Goal: Information Seeking & Learning: Find specific fact

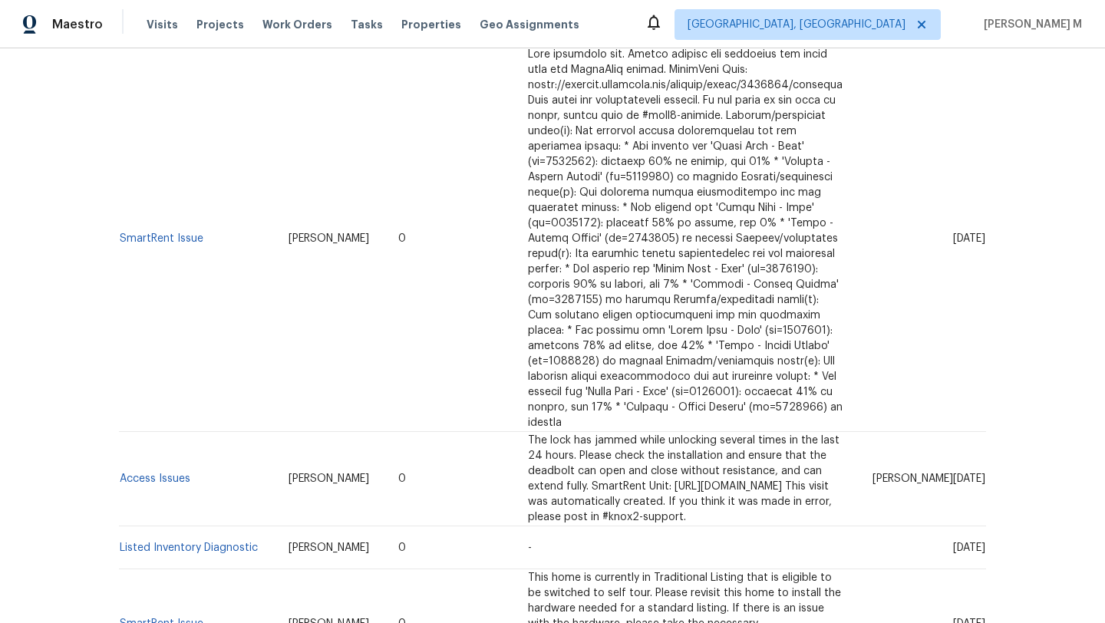
scroll to position [374, 0]
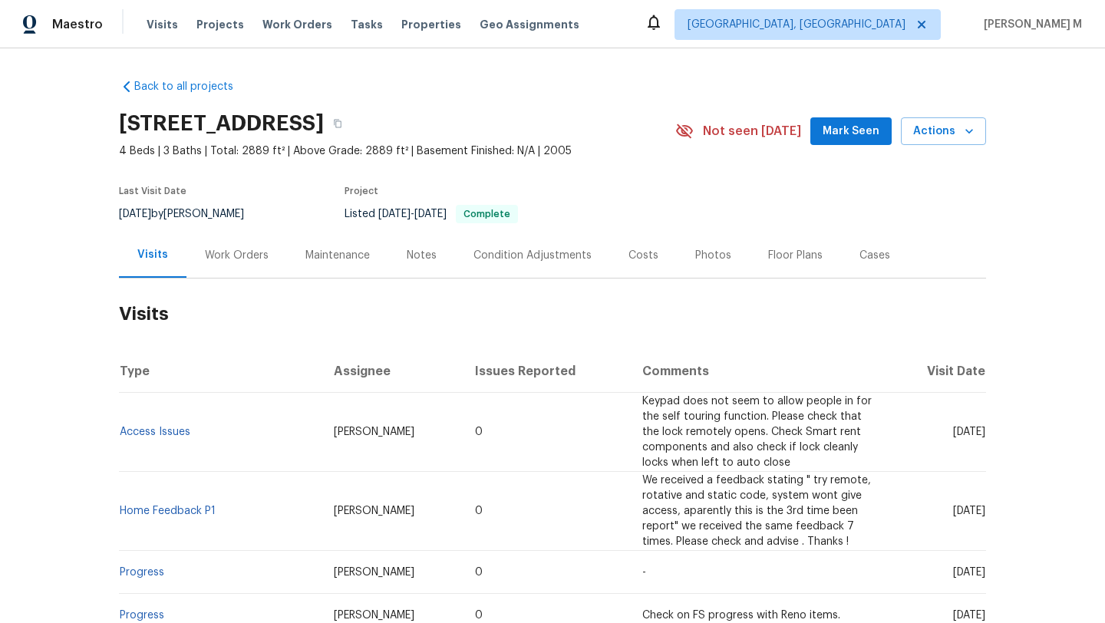
click at [218, 266] on div "Work Orders" at bounding box center [236, 255] width 101 height 45
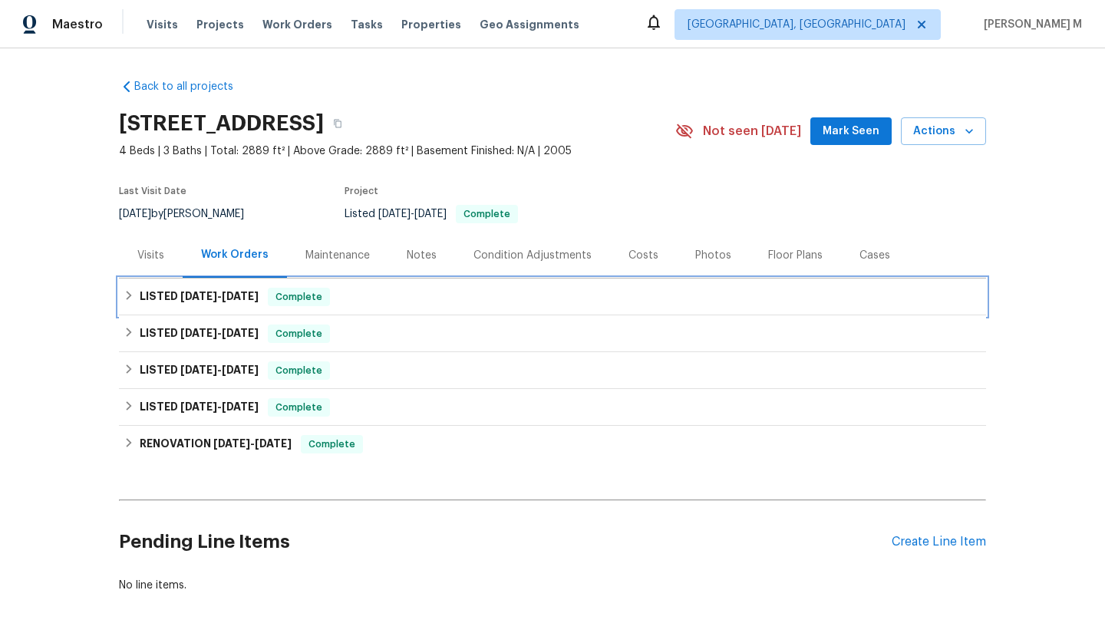
click at [258, 308] on div "LISTED 7/14/25 - 7/16/25 Complete" at bounding box center [552, 297] width 867 height 37
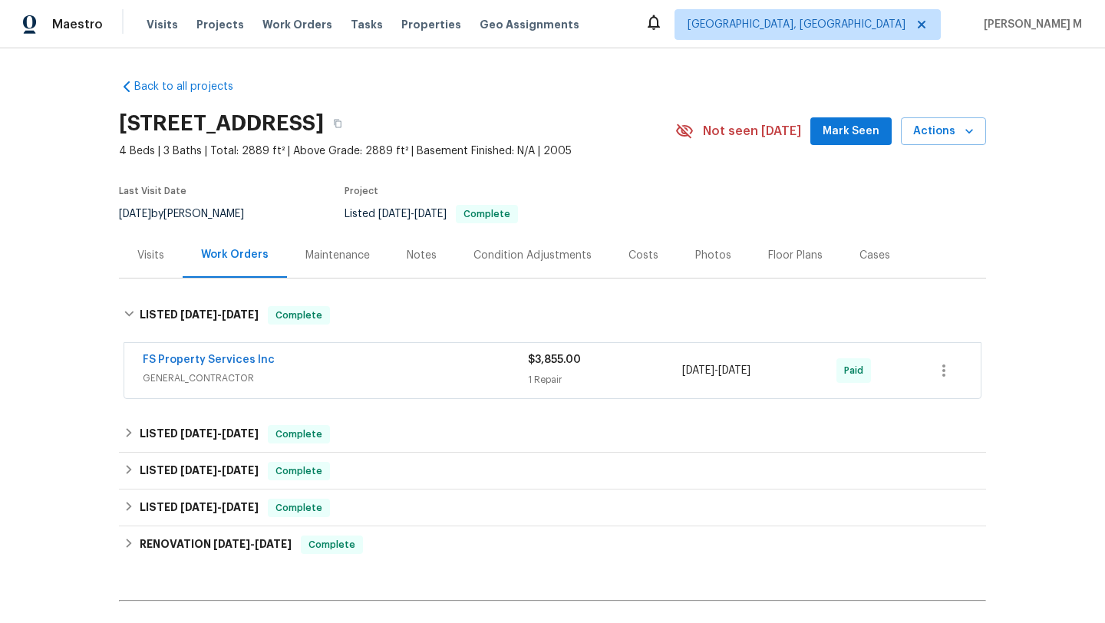
click at [327, 368] on div "FS Property Services Inc" at bounding box center [335, 361] width 385 height 18
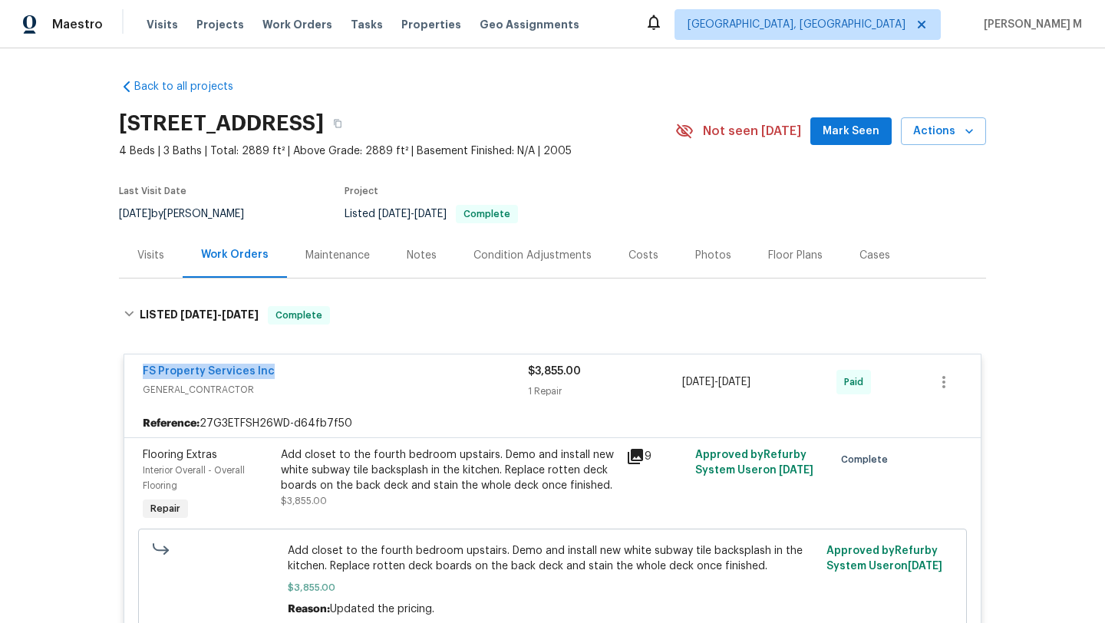
drag, startPoint x: 196, startPoint y: 372, endPoint x: 348, endPoint y: 372, distance: 151.9
click at [348, 372] on div "FS Property Services Inc GENERAL_CONTRACTOR $3,855.00 1 Repair 7/14/2025 - 7/16…" at bounding box center [552, 382] width 856 height 55
copy link "FS Property Services Inc"
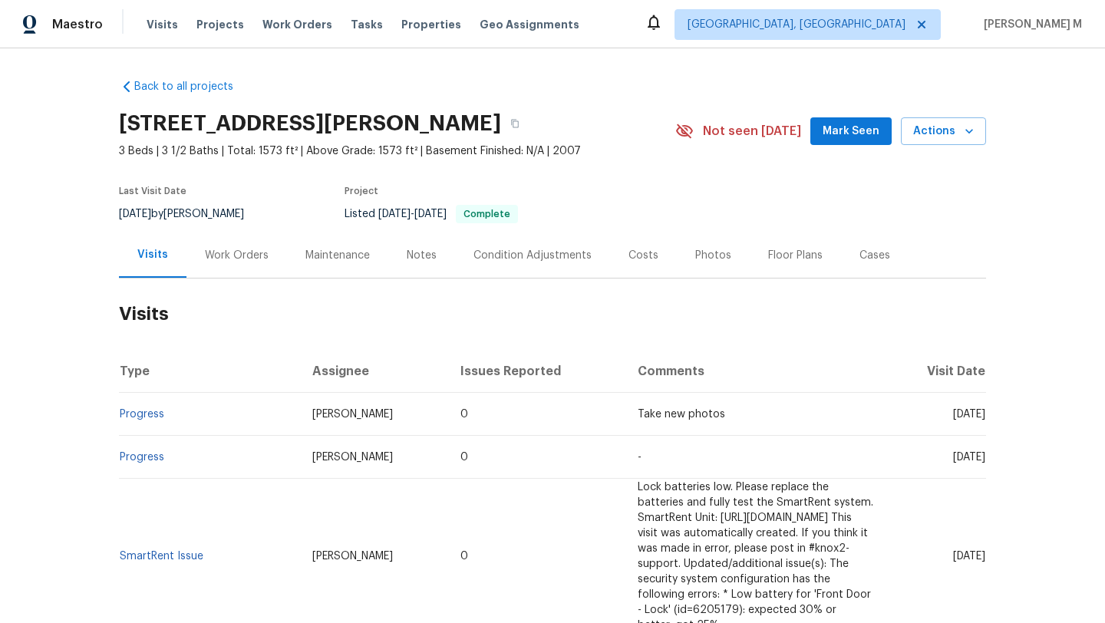
scroll to position [18, 0]
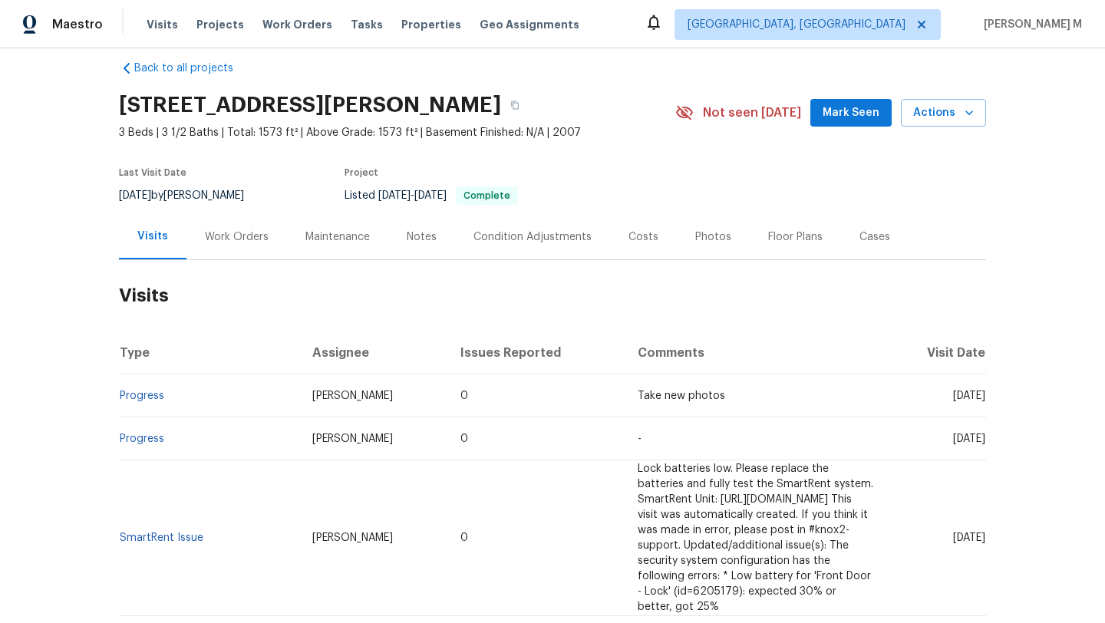
click at [227, 240] on div "Work Orders" at bounding box center [237, 236] width 64 height 15
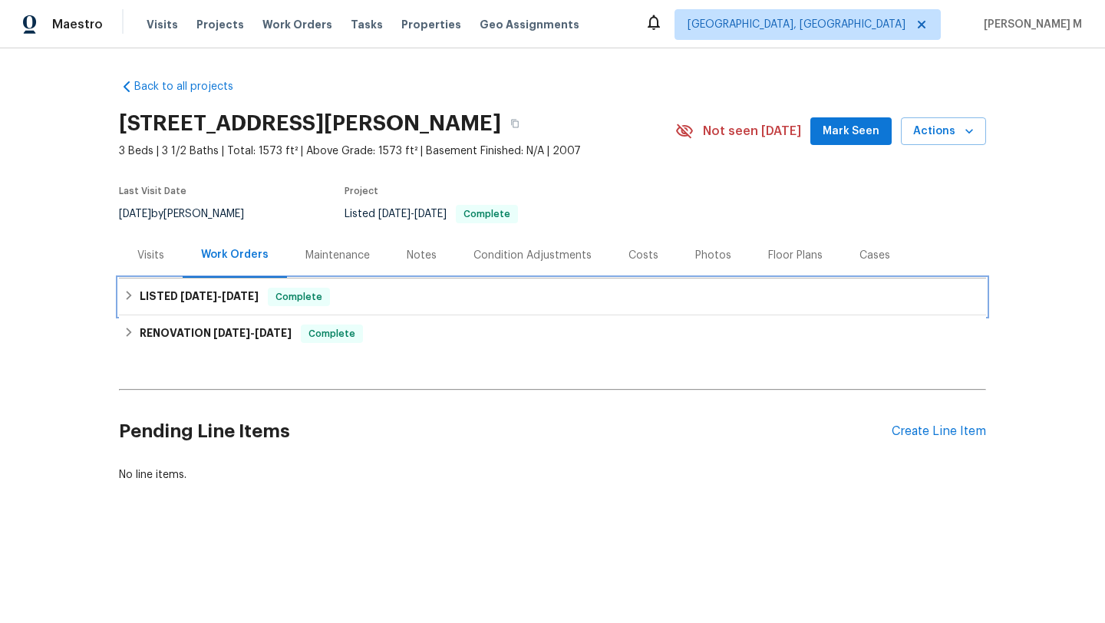
click at [261, 294] on div "LISTED 7/30/25 - 9/5/25 Complete" at bounding box center [553, 297] width 858 height 18
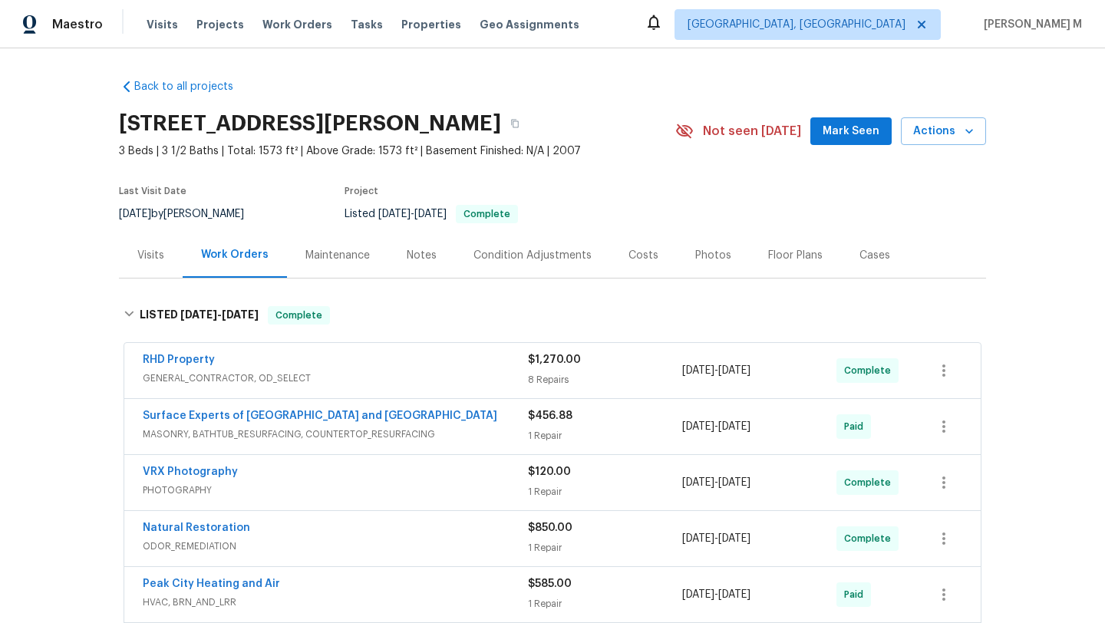
click at [282, 356] on div "RHD Property" at bounding box center [335, 361] width 385 height 18
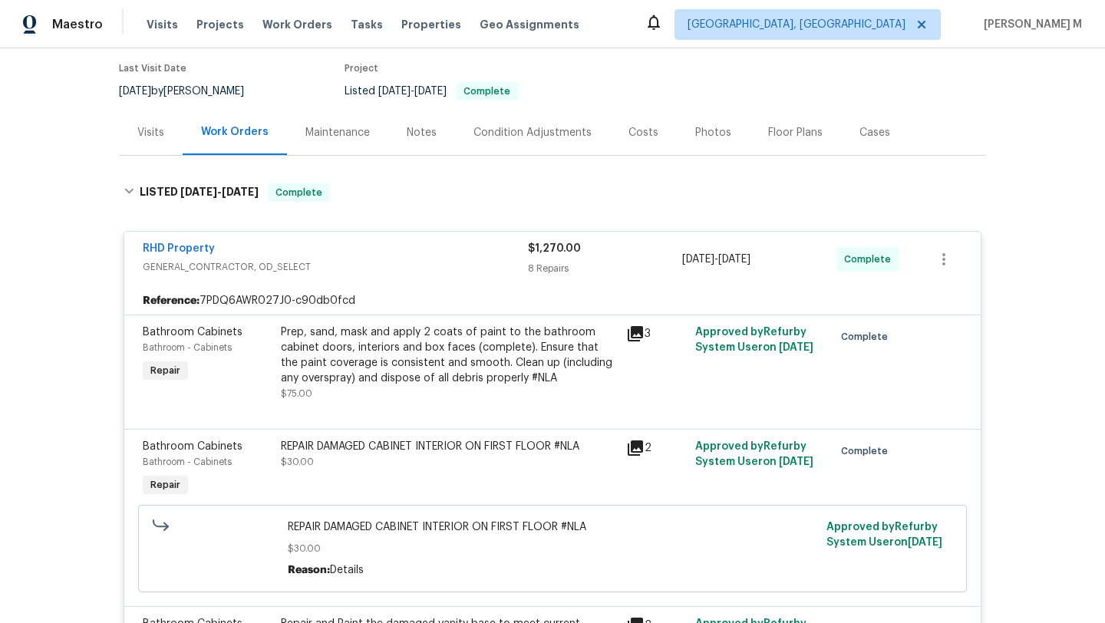
scroll to position [137, 0]
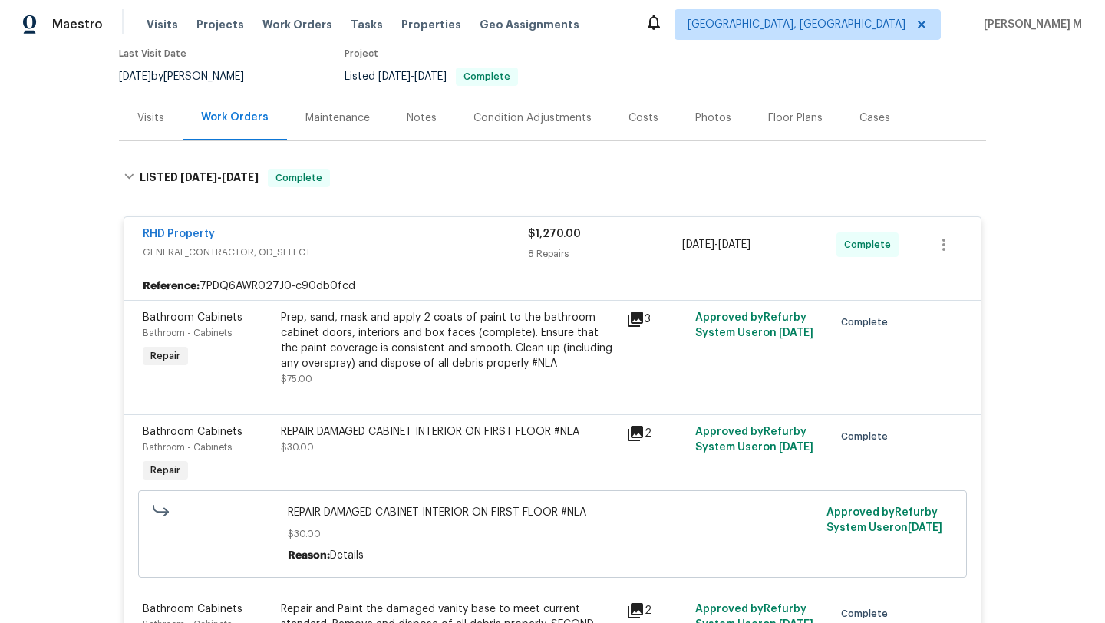
click at [155, 124] on div "Visits" at bounding box center [150, 118] width 27 height 15
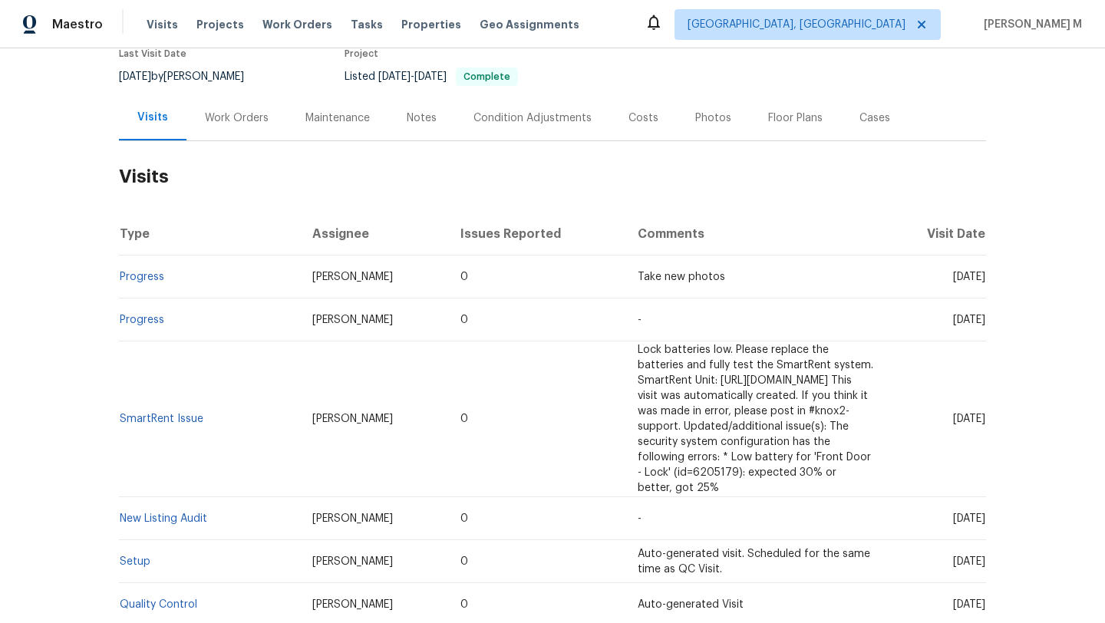
click at [246, 127] on div "Work Orders" at bounding box center [236, 117] width 101 height 45
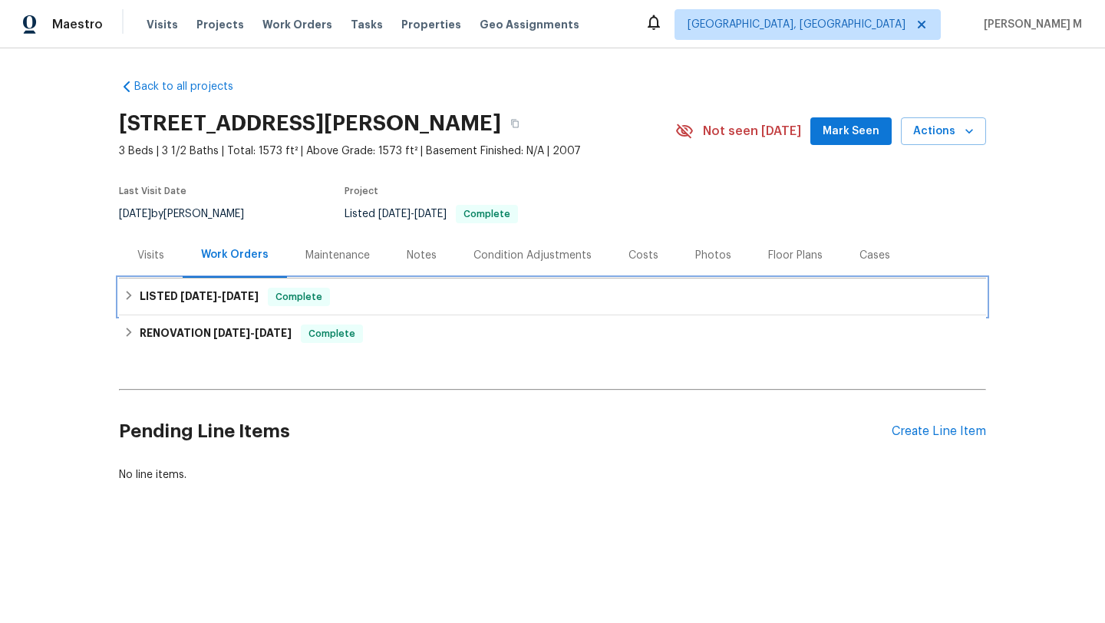
click at [177, 305] on h6 "LISTED 7/30/25 - 9/5/25" at bounding box center [199, 297] width 119 height 18
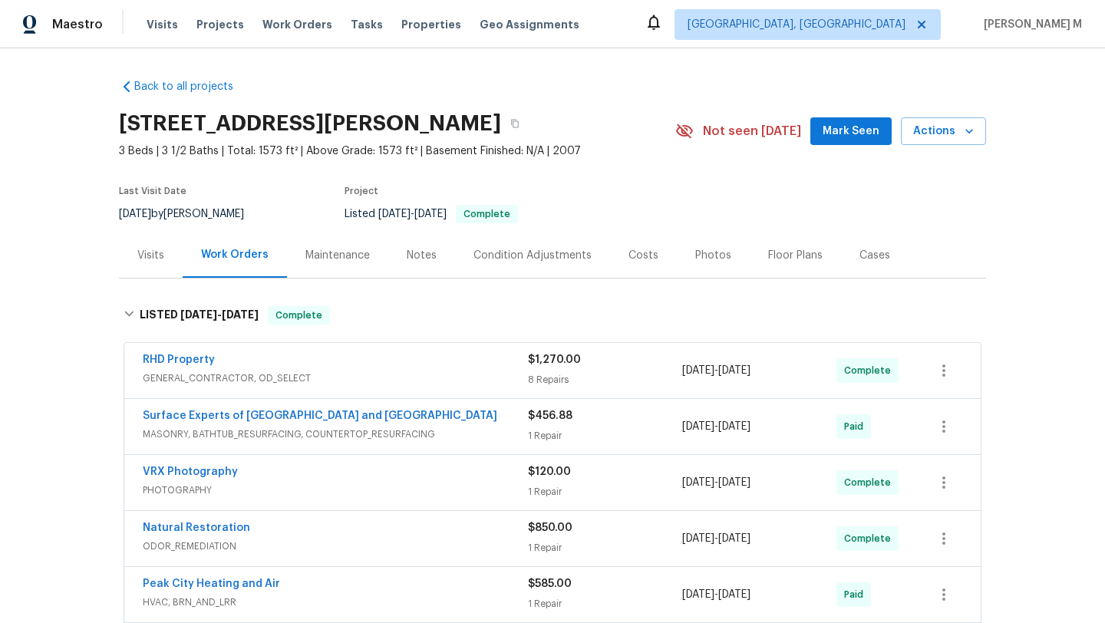
click at [386, 378] on span "GENERAL_CONTRACTOR, OD_SELECT" at bounding box center [335, 378] width 385 height 15
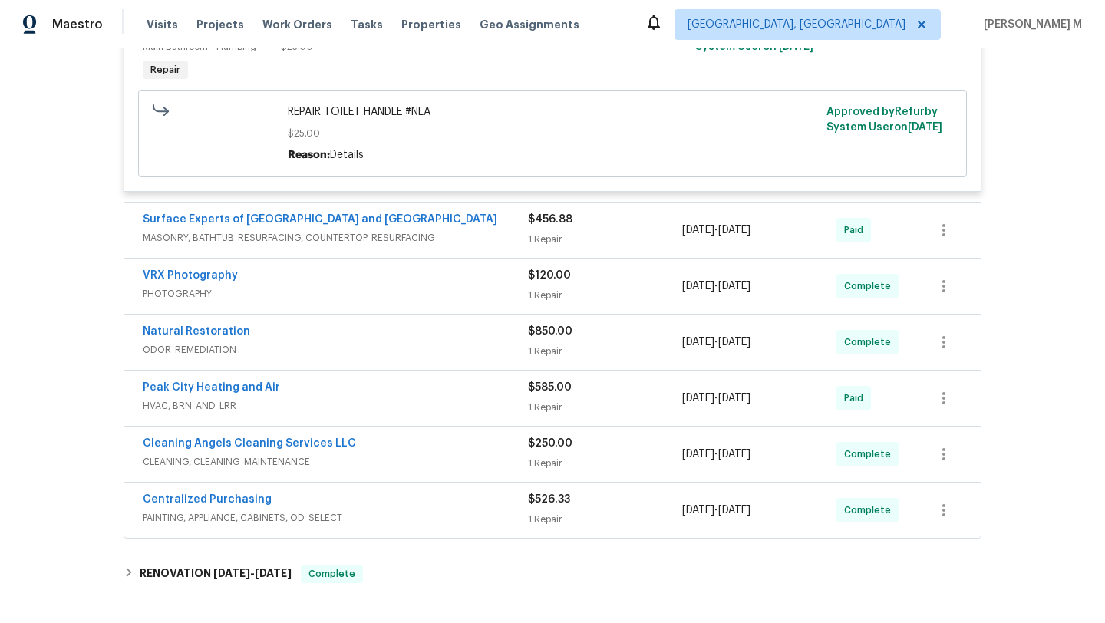
scroll to position [1806, 0]
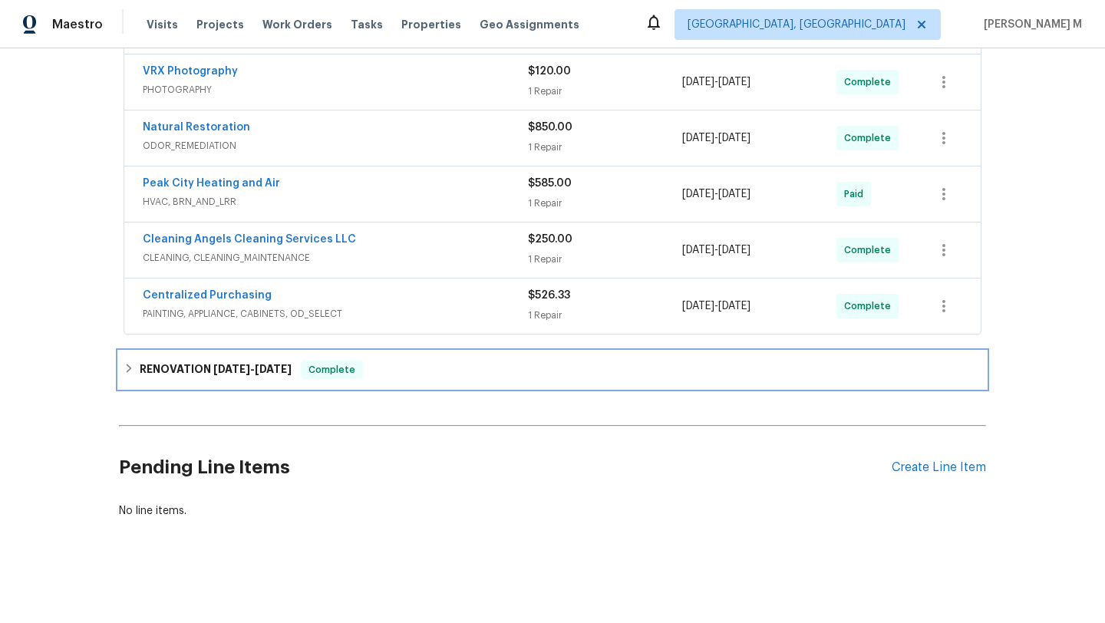
click at [392, 361] on div "RENOVATION 7/1/25 - 7/19/25 Complete" at bounding box center [553, 370] width 858 height 18
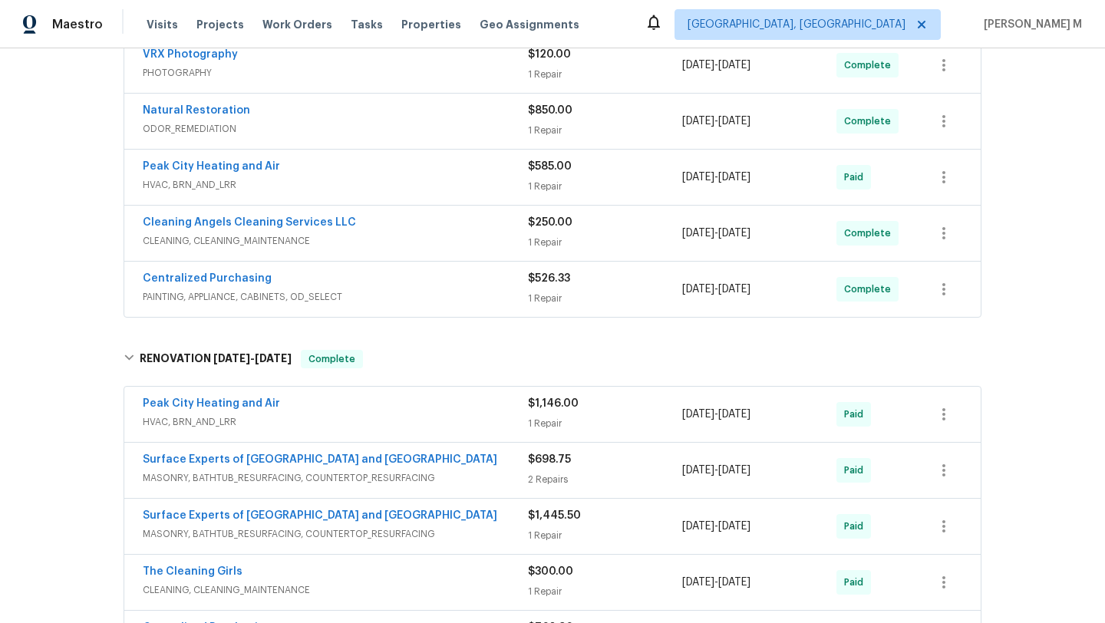
click at [376, 414] on div "Peak City Heating and Air" at bounding box center [335, 405] width 385 height 18
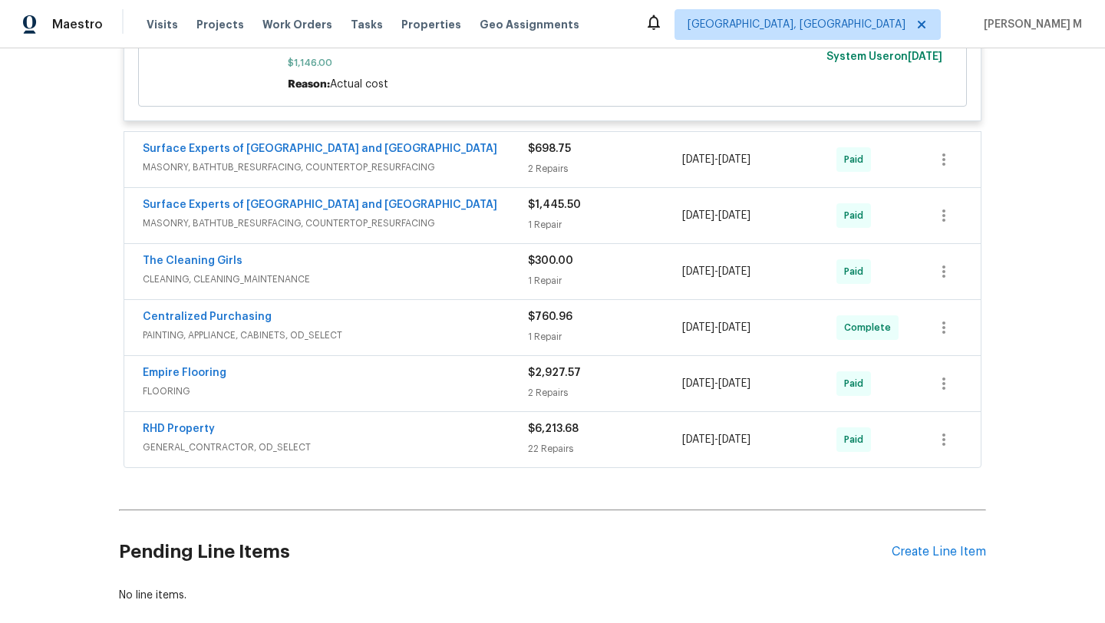
scroll to position [2431, 0]
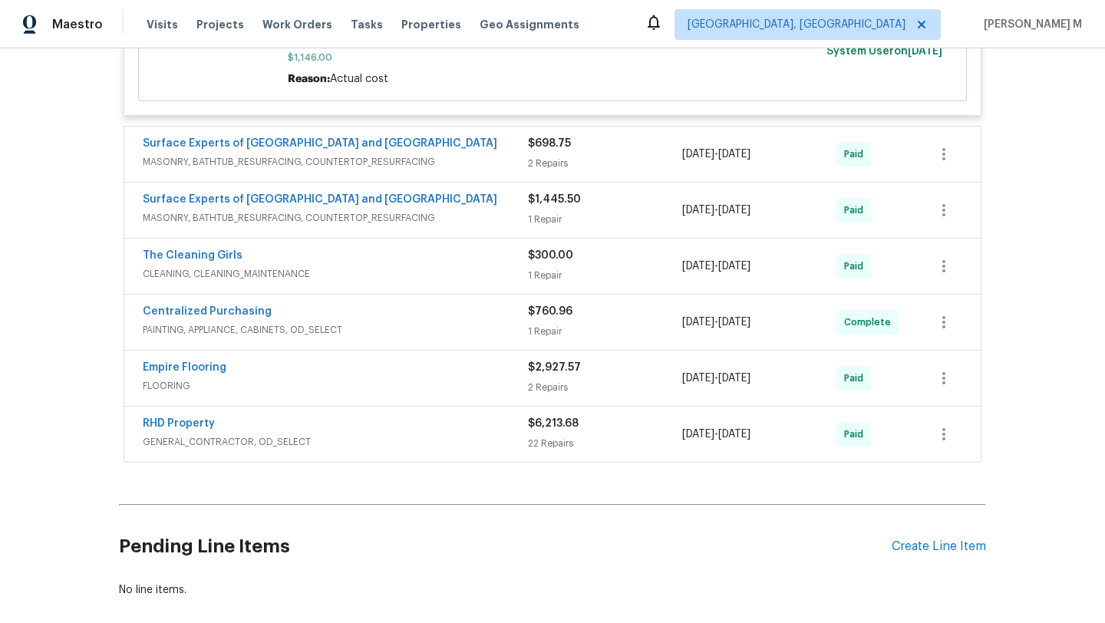
click at [467, 434] on div "RHD Property" at bounding box center [335, 425] width 385 height 18
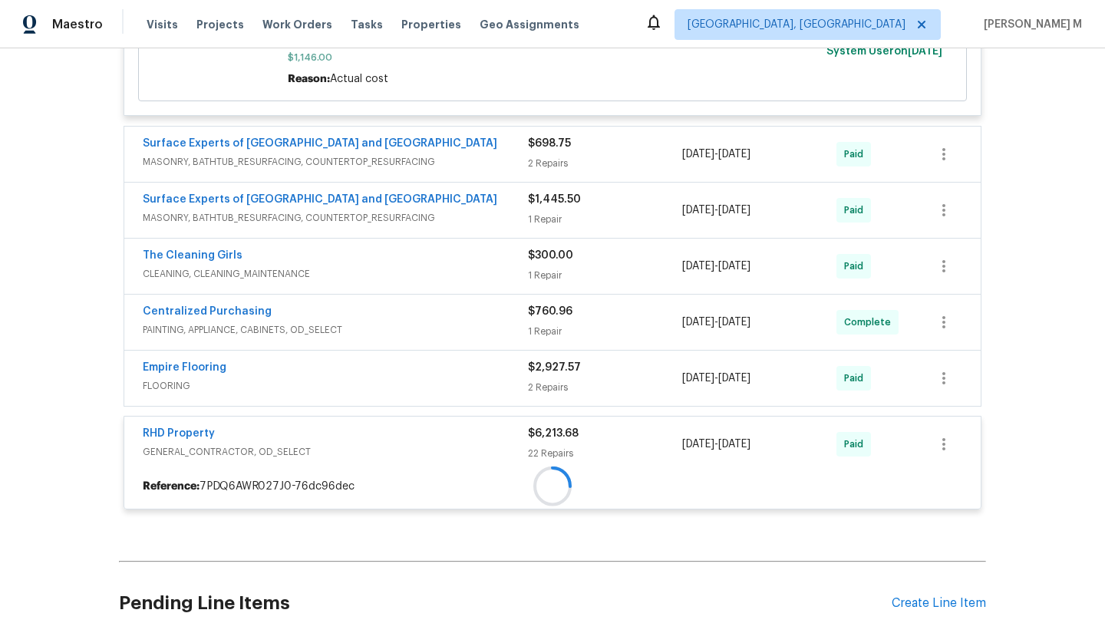
click at [473, 472] on div at bounding box center [552, 486] width 856 height 28
click at [484, 389] on div at bounding box center [552, 117] width 867 height 817
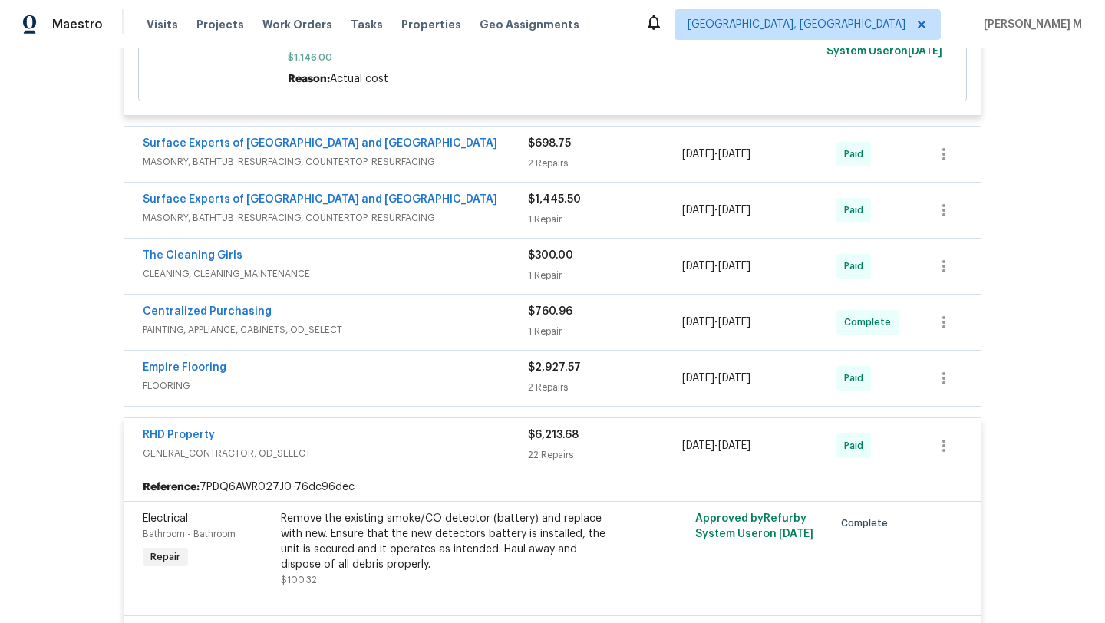
click at [485, 389] on span "FLOORING" at bounding box center [335, 385] width 385 height 15
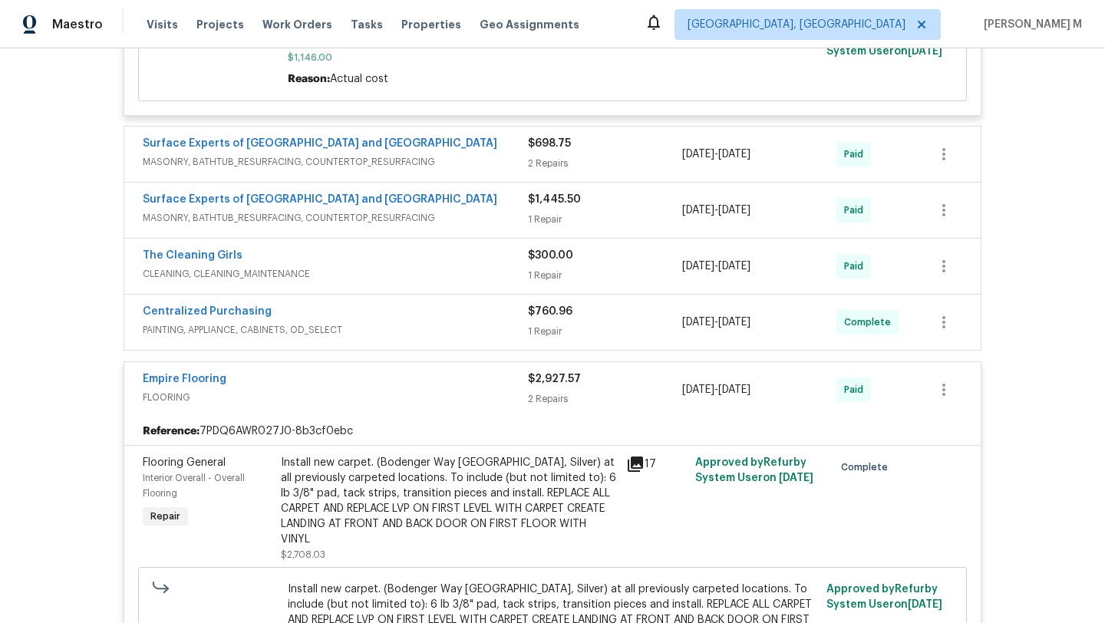
click at [505, 329] on span "PAINTING, APPLIANCE, CABINETS, OD_SELECT" at bounding box center [335, 329] width 385 height 15
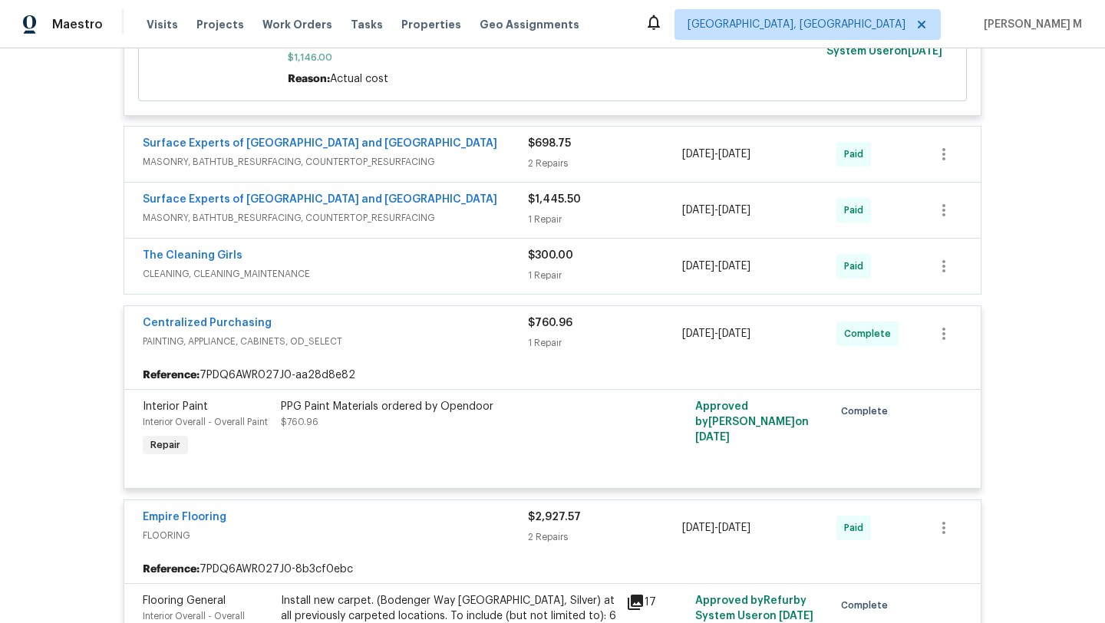
click at [506, 266] on div "The Cleaning Girls" at bounding box center [335, 257] width 385 height 18
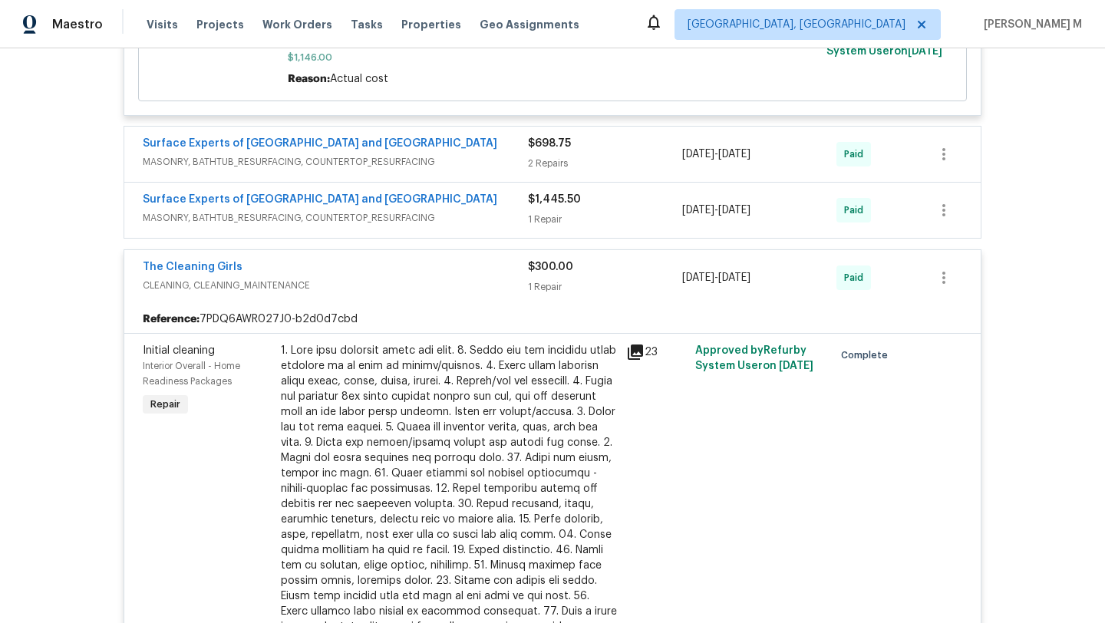
click at [506, 226] on span "MASONRY, BATHTUB_RESURFACING, COUNTERTOP_RESURFACING" at bounding box center [335, 217] width 385 height 15
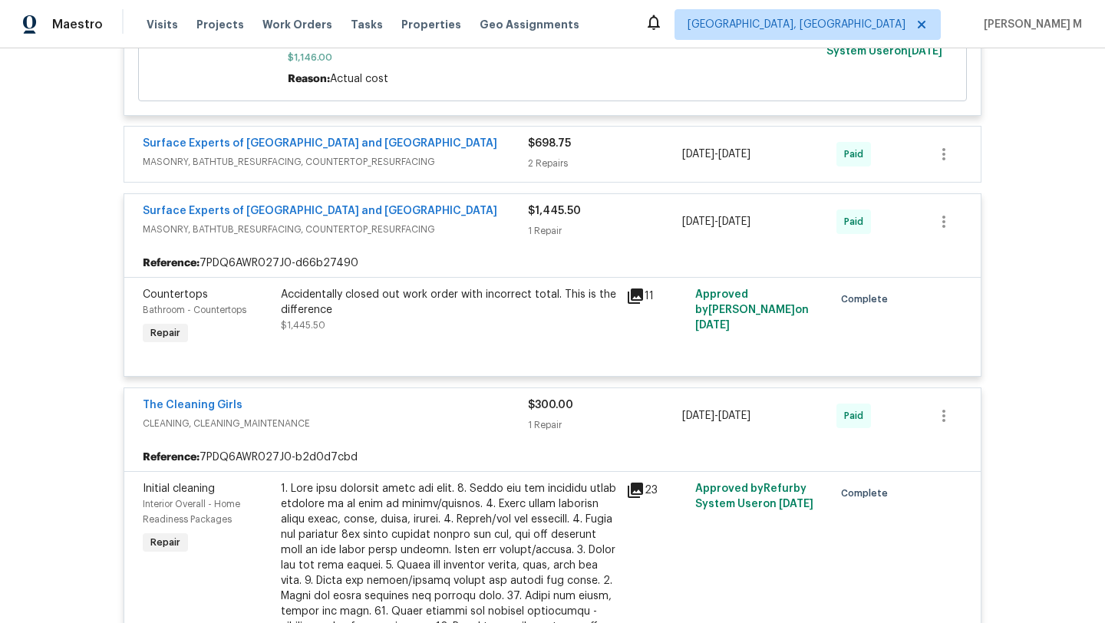
click at [505, 163] on span "MASONRY, BATHTUB_RESURFACING, COUNTERTOP_RESURFACING" at bounding box center [335, 161] width 385 height 15
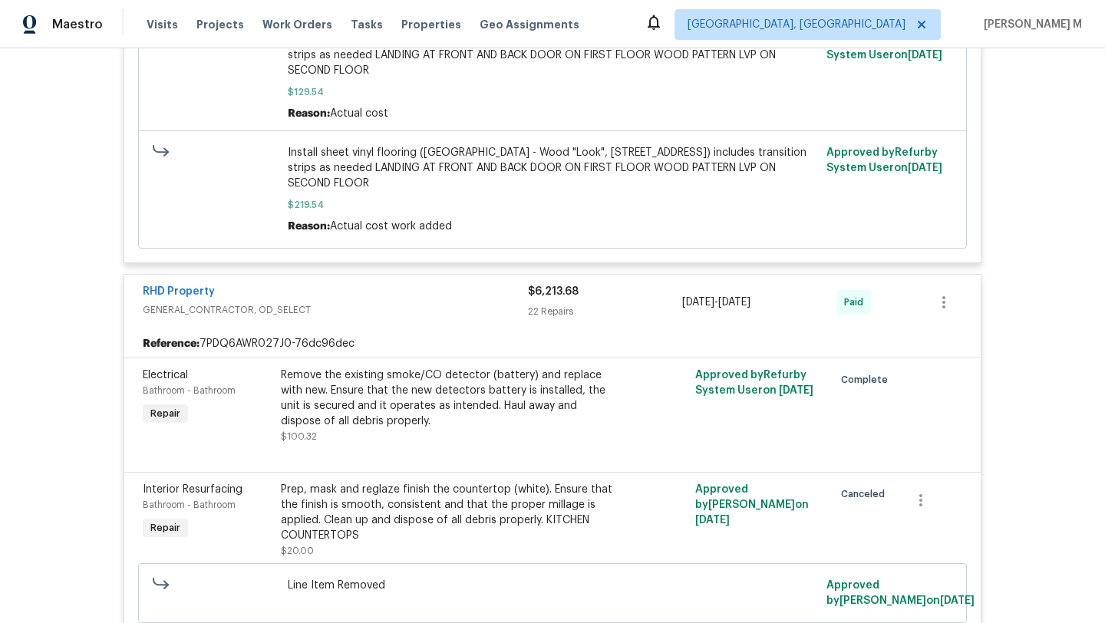
scroll to position [4961, 0]
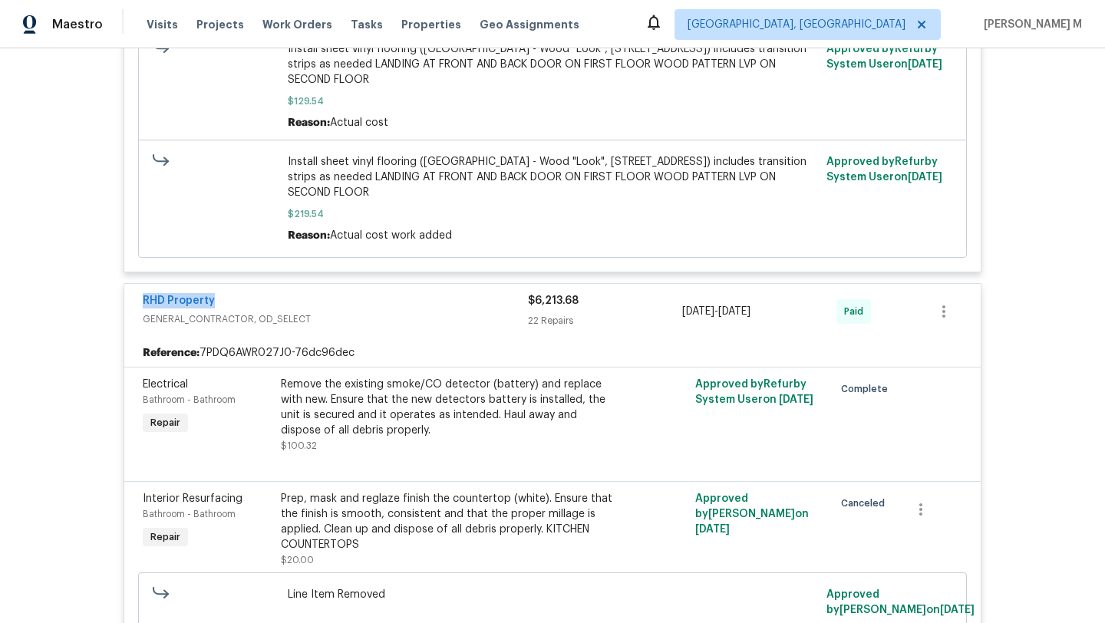
drag, startPoint x: 130, startPoint y: 315, endPoint x: 237, endPoint y: 315, distance: 107.4
click at [238, 315] on div "RHD Property GENERAL_CONTRACTOR, OD_SELECT $6,213.68 22 Repairs 7/1/2025 - 7/18…" at bounding box center [552, 311] width 856 height 55
copy link "RHD Property"
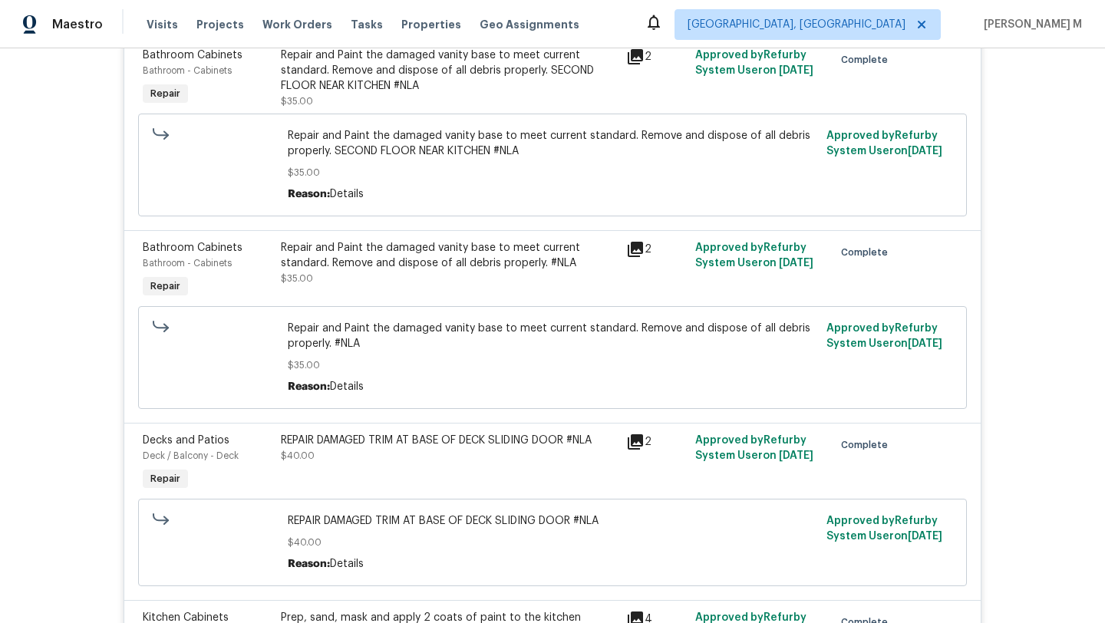
scroll to position [0, 0]
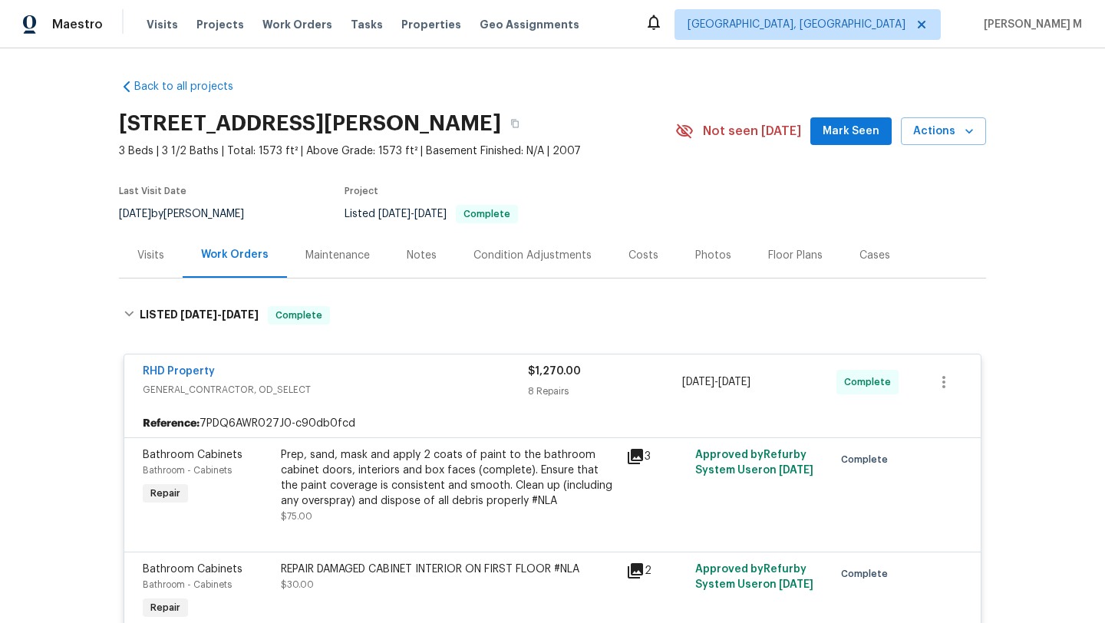
click at [153, 254] on div "Visits" at bounding box center [150, 255] width 27 height 15
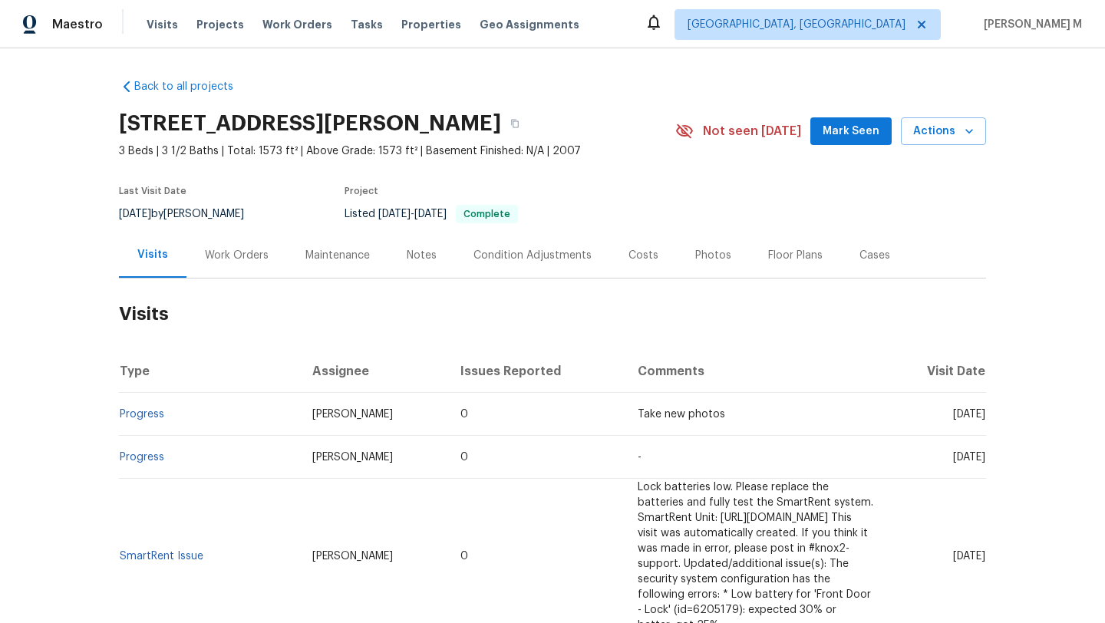
drag, startPoint x: 919, startPoint y: 417, endPoint x: 953, endPoint y: 414, distance: 33.8
click at [953, 414] on span "Mon, Aug 18 2025" at bounding box center [969, 414] width 32 height 11
copy span "Aug 18"
click at [261, 251] on div "Work Orders" at bounding box center [236, 255] width 101 height 45
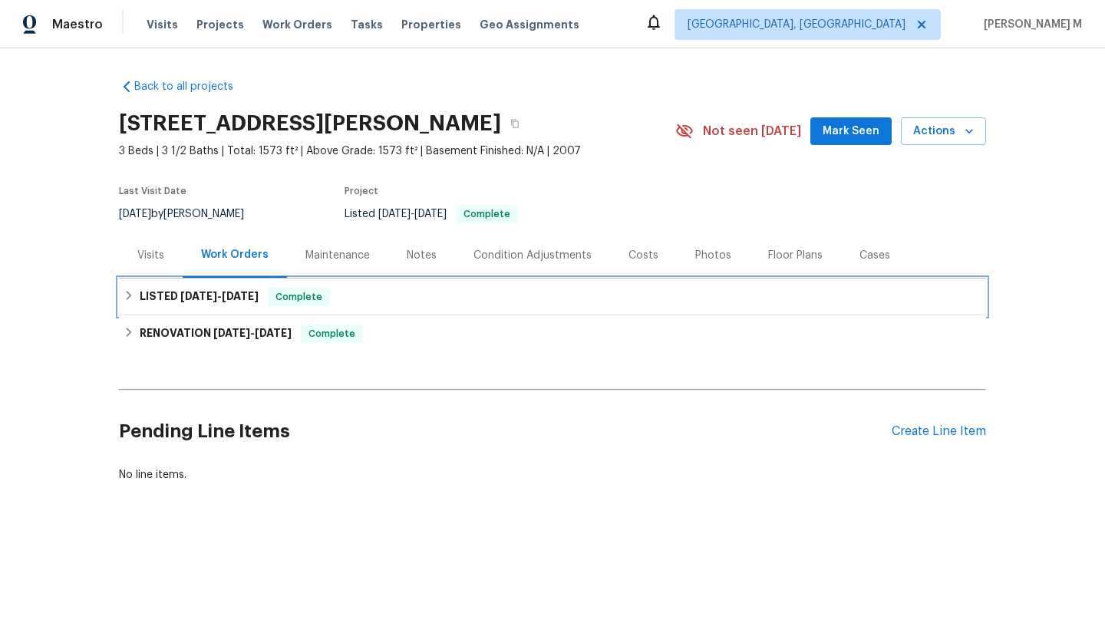
click at [254, 293] on span "9/5/25" at bounding box center [240, 296] width 37 height 11
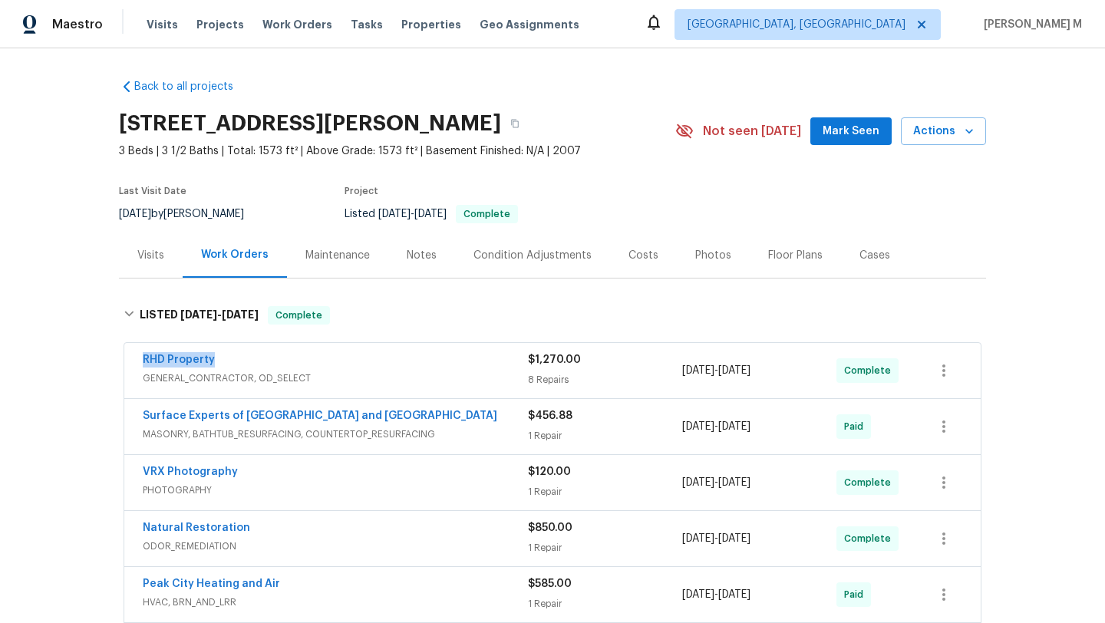
drag, startPoint x: 130, startPoint y: 361, endPoint x: 226, endPoint y: 361, distance: 95.9
click at [226, 361] on div "RHD Property GENERAL_CONTRACTOR, OD_SELECT $1,270.00 8 Repairs 8/1/2025 - 8/12/…" at bounding box center [552, 370] width 856 height 55
copy link "RHD Property"
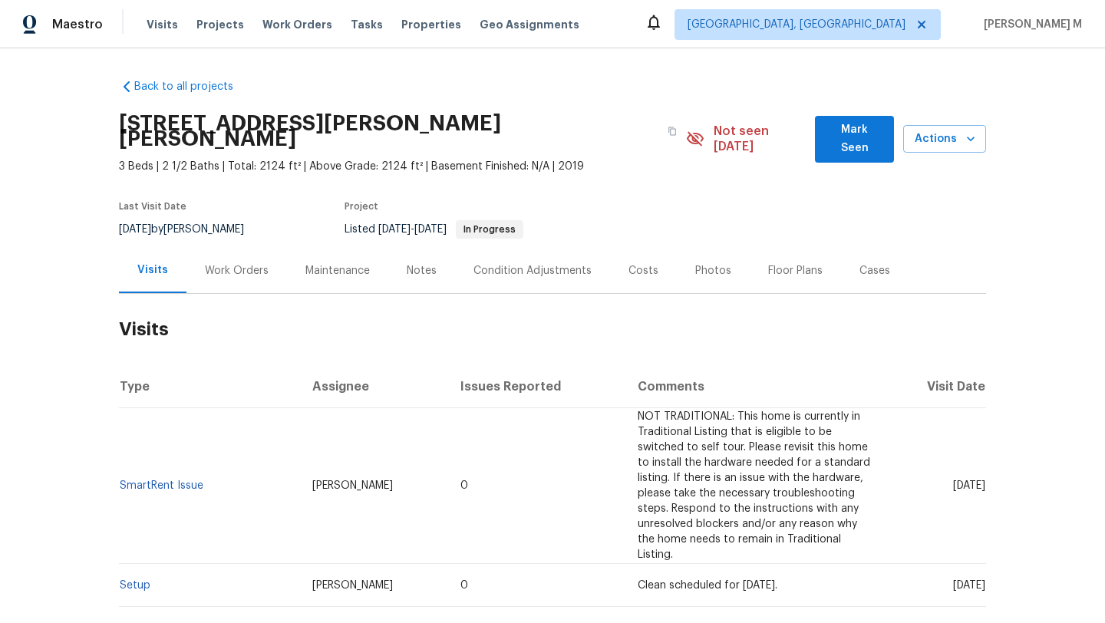
drag, startPoint x: 927, startPoint y: 472, endPoint x: 950, endPoint y: 472, distance: 23.0
click at [953, 480] on span "Thu, Jul 31 2025" at bounding box center [969, 485] width 32 height 11
copy span "Jul 31"
click at [233, 263] on div "Work Orders" at bounding box center [237, 270] width 64 height 15
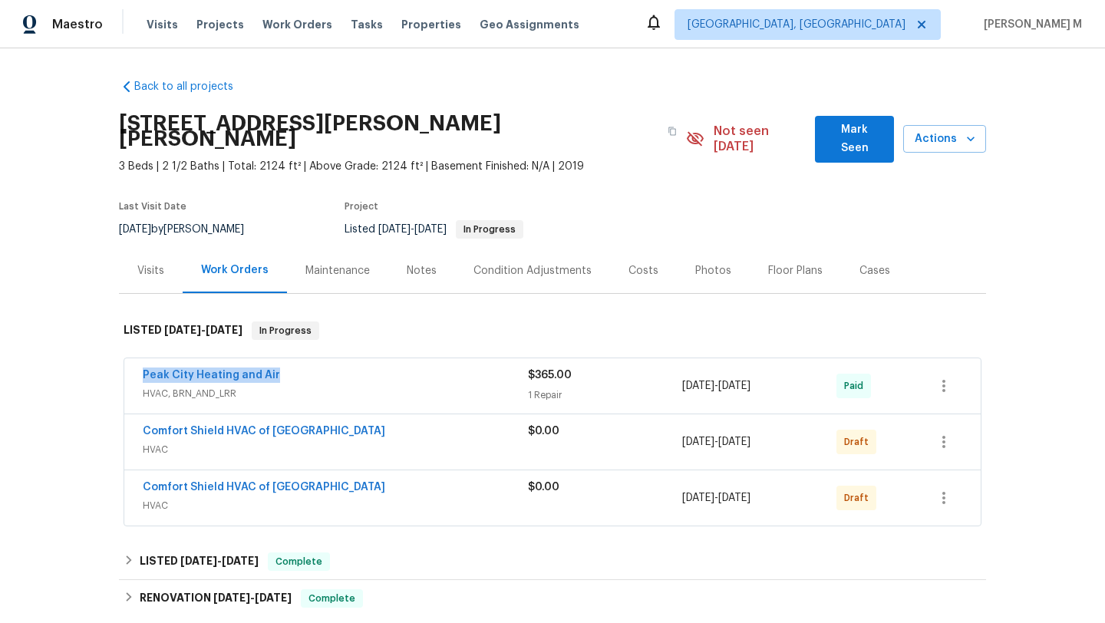
drag, startPoint x: 135, startPoint y: 362, endPoint x: 292, endPoint y: 362, distance: 157.3
click at [292, 362] on div "Peak City Heating and Air HVAC, BRN_AND_LRR $365.00 1 Repair 7/30/2025 - 7/30/2…" at bounding box center [552, 385] width 856 height 55
copy link "Peak City Heating and Air"
click at [336, 368] on div "Peak City Heating and Air" at bounding box center [335, 377] width 385 height 18
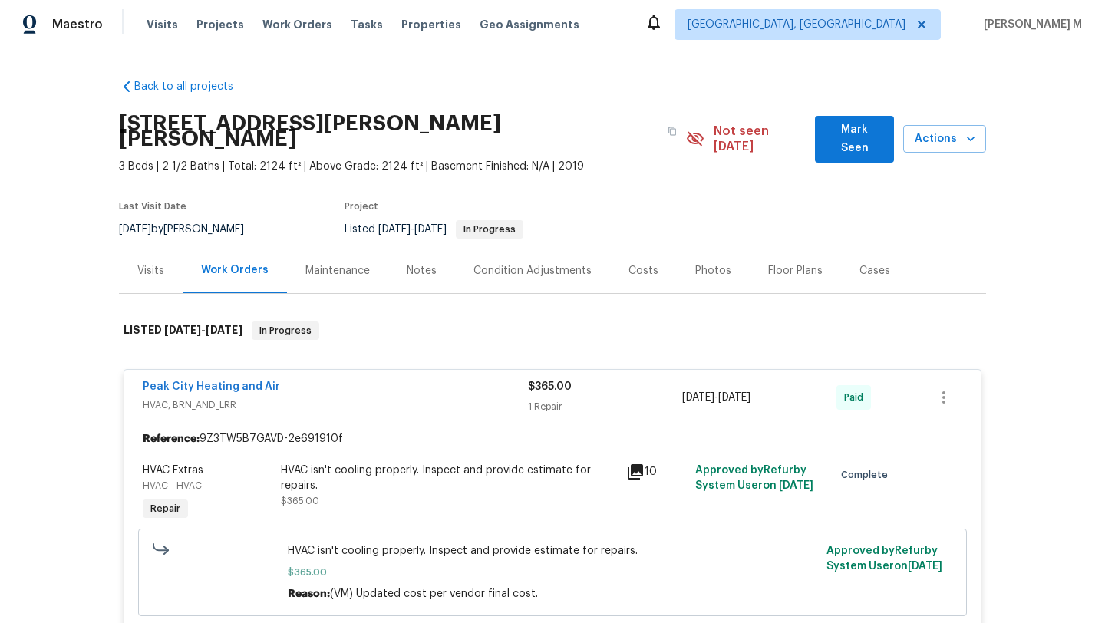
drag, startPoint x: 678, startPoint y: 384, endPoint x: 776, endPoint y: 383, distance: 97.5
click at [750, 390] on span "7/30/2025 - 7/30/2025" at bounding box center [716, 397] width 68 height 15
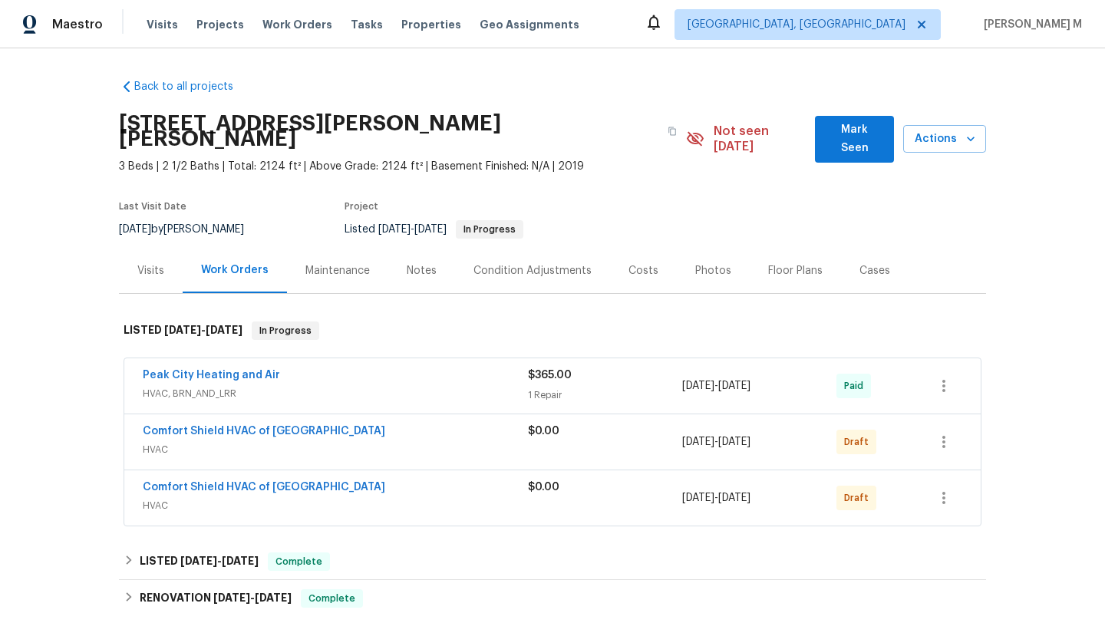
copy span "7/30/2025 - 7/30/2025"
drag, startPoint x: 677, startPoint y: 369, endPoint x: 807, endPoint y: 369, distance: 130.5
click at [808, 369] on div "7/30/2025 - 7/30/2025" at bounding box center [759, 386] width 154 height 37
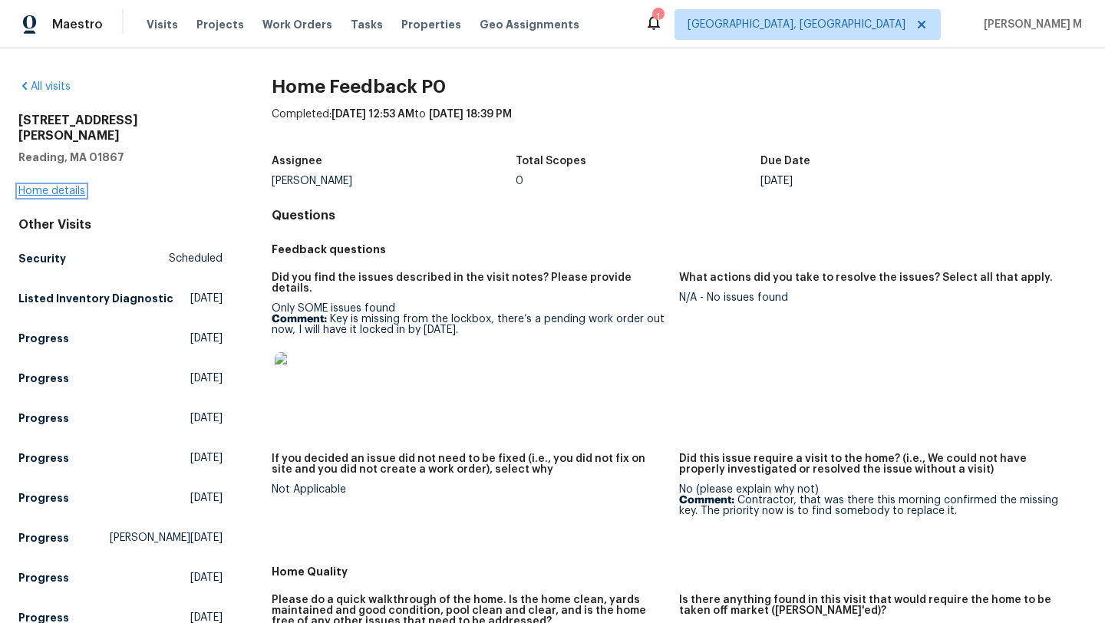
click at [78, 186] on link "Home details" at bounding box center [51, 191] width 67 height 11
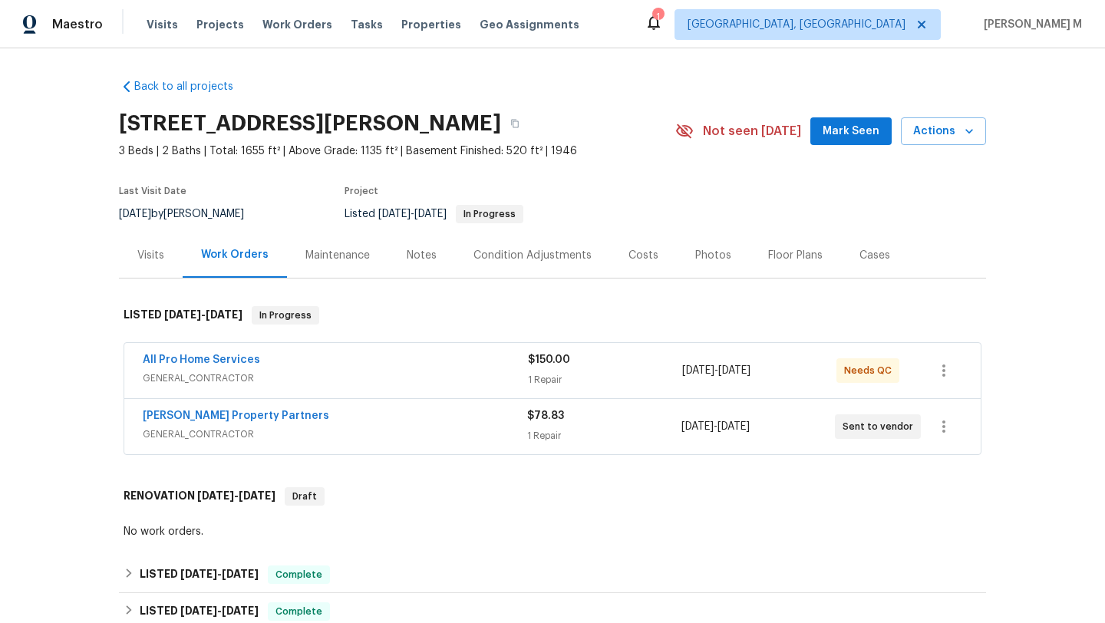
click at [304, 355] on div "All Pro Home Services" at bounding box center [335, 361] width 385 height 18
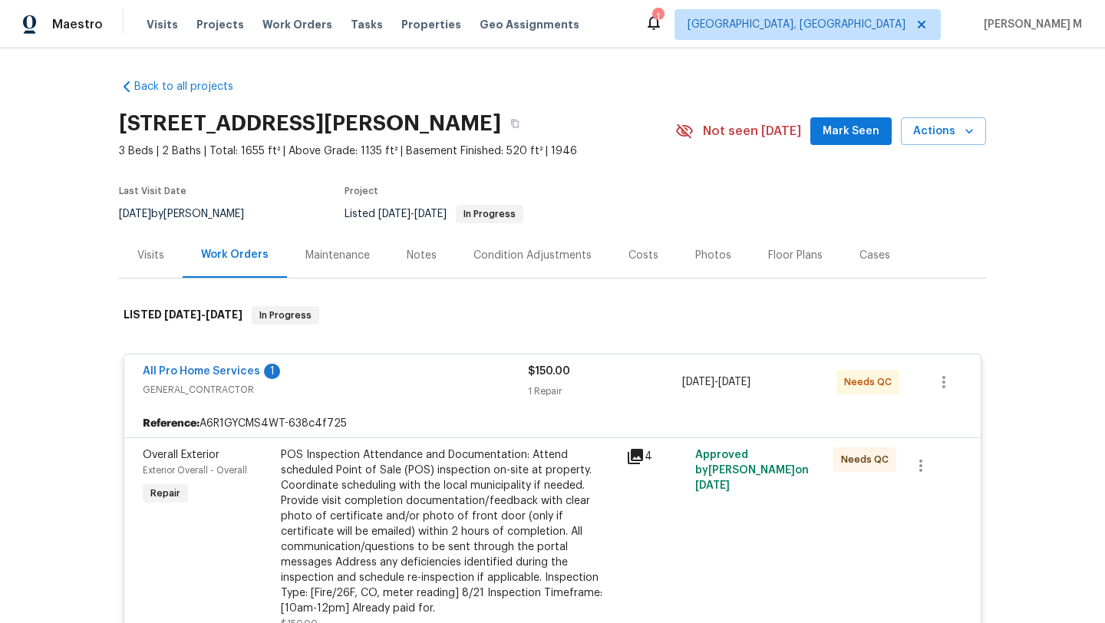
scroll to position [33, 0]
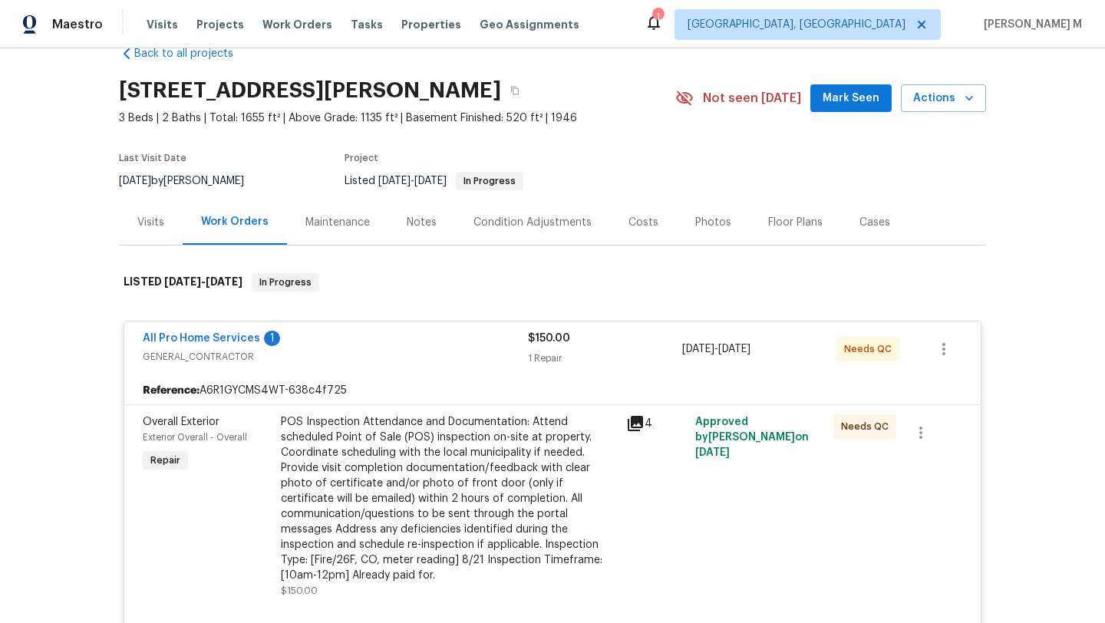
click at [424, 350] on span "GENERAL_CONTRACTOR" at bounding box center [335, 356] width 385 height 15
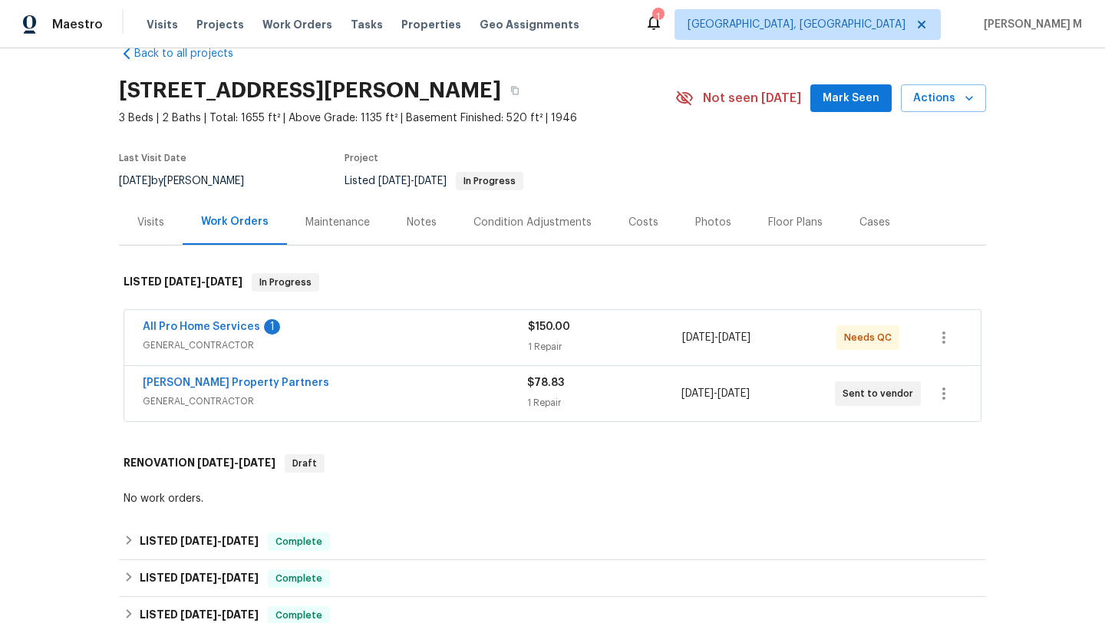
click at [434, 387] on div "[PERSON_NAME] Property Partners" at bounding box center [335, 384] width 384 height 18
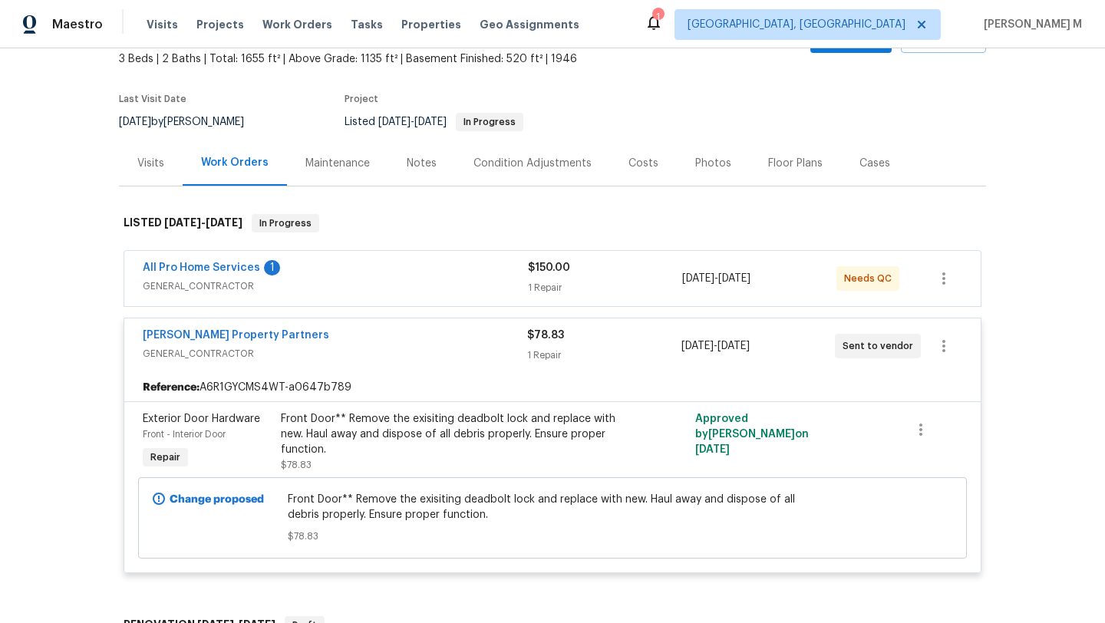
scroll to position [99, 0]
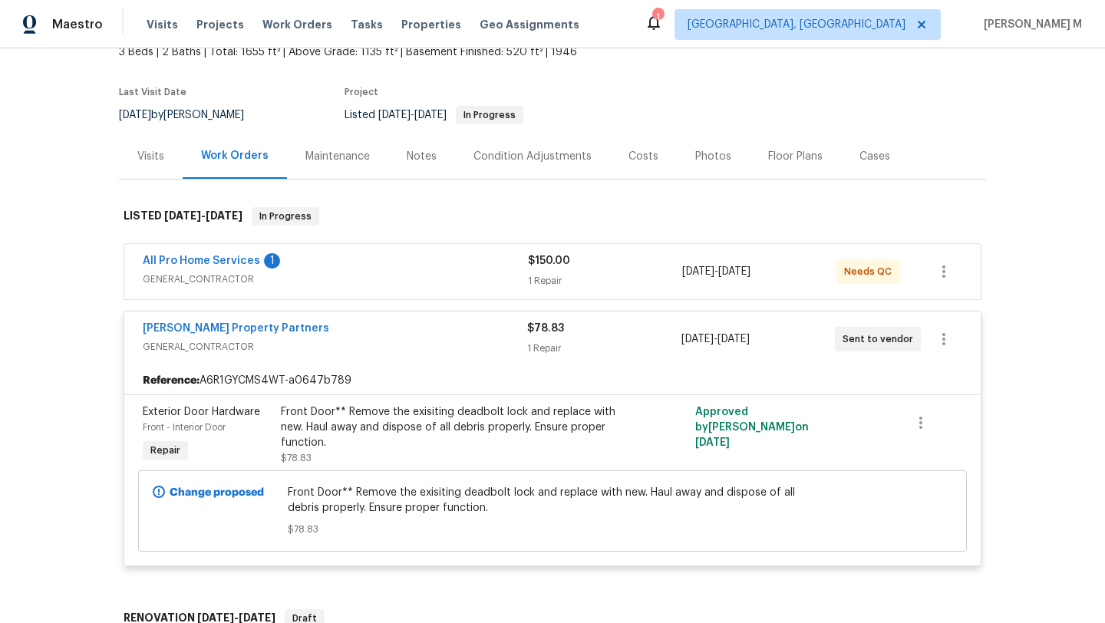
click at [370, 331] on div "[PERSON_NAME] Property Partners" at bounding box center [335, 330] width 384 height 18
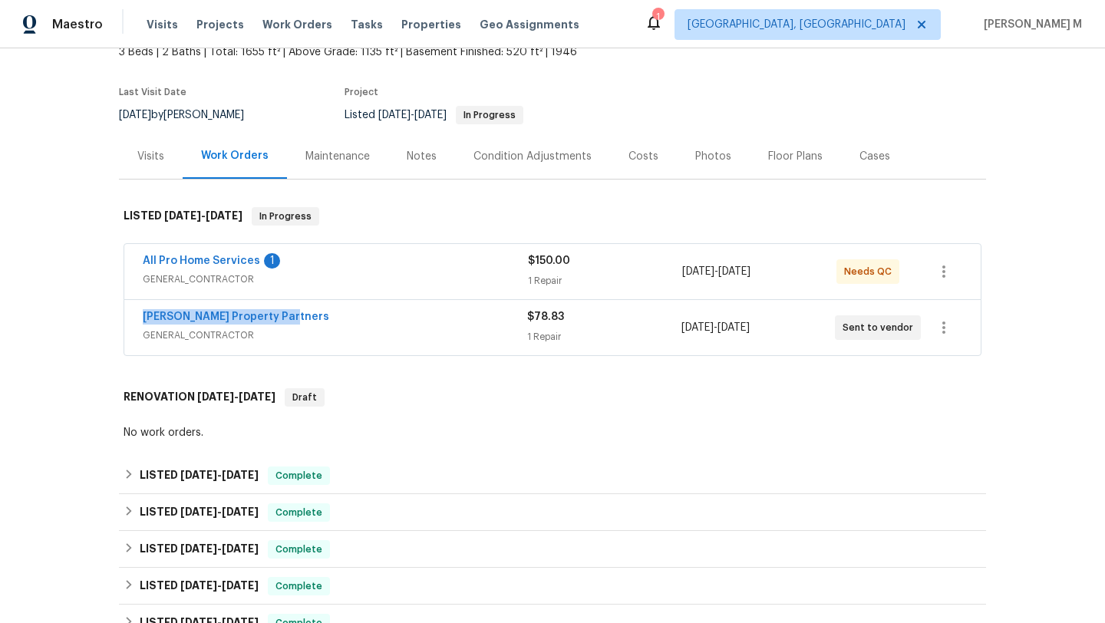
drag, startPoint x: 123, startPoint y: 318, endPoint x: 300, endPoint y: 316, distance: 177.3
click at [300, 316] on div "[PERSON_NAME] Property Partners GENERAL_CONTRACTOR $78.83 1 Repair [DATE] - [DA…" at bounding box center [552, 327] width 856 height 55
copy link "[PERSON_NAME] Property Partners"
